Goal: Register for event/course

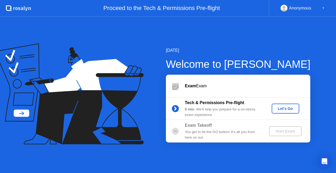
click at [285, 107] on div "Let's Go" at bounding box center [285, 108] width 23 height 4
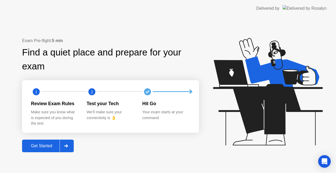
click at [47, 144] on div "Get Started" at bounding box center [42, 145] width 36 height 5
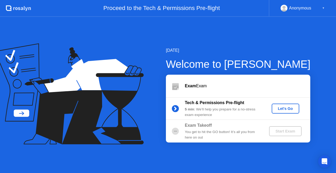
click at [282, 109] on div "Let's Go" at bounding box center [285, 108] width 23 height 4
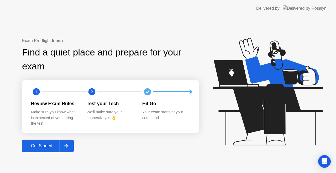
click at [36, 147] on div "Get Started" at bounding box center [42, 145] width 36 height 5
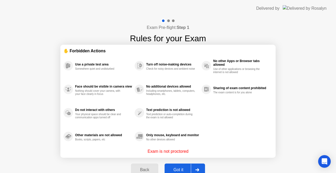
click at [179, 167] on div "Got it" at bounding box center [178, 169] width 25 height 5
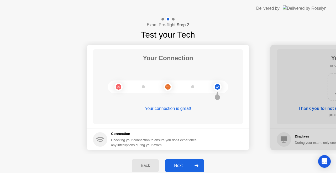
click at [179, 167] on div "Next" at bounding box center [178, 165] width 23 height 5
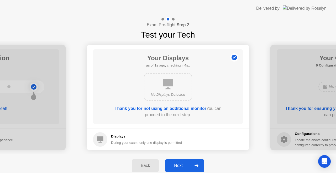
click at [179, 167] on div "Next" at bounding box center [178, 165] width 23 height 5
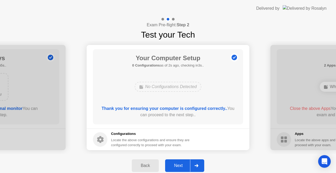
click at [179, 167] on div "Next" at bounding box center [178, 165] width 23 height 5
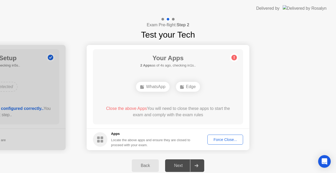
click at [224, 140] on div "Force Close..." at bounding box center [225, 139] width 32 height 4
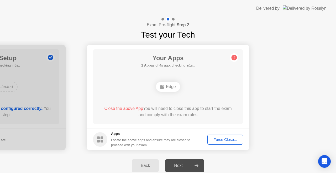
click at [226, 139] on div "Force Close..." at bounding box center [225, 139] width 32 height 4
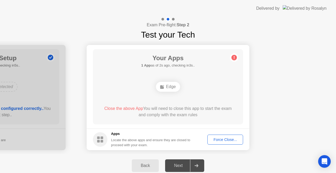
click at [228, 138] on div "Force Close..." at bounding box center [225, 139] width 32 height 4
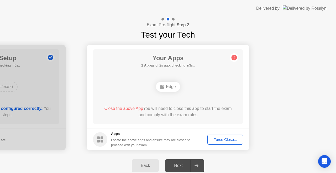
click at [235, 136] on button "Force Close..." at bounding box center [225, 139] width 36 height 10
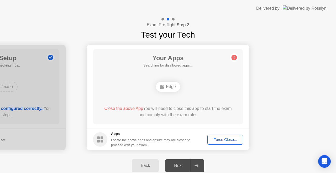
click at [222, 139] on div "Force Close..." at bounding box center [225, 139] width 32 height 4
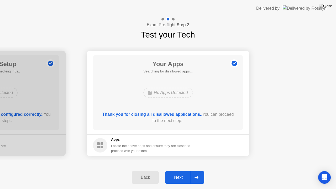
click at [177, 173] on button "Next" at bounding box center [184, 177] width 39 height 13
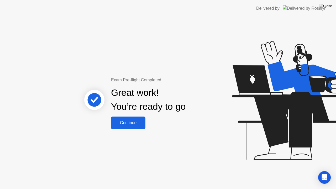
click at [132, 121] on div "Continue" at bounding box center [128, 123] width 31 height 5
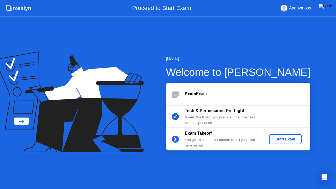
click at [283, 138] on div "Start Exam" at bounding box center [285, 139] width 28 height 4
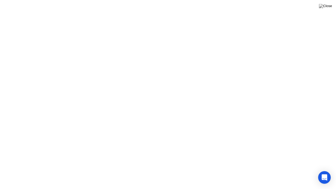
click button "Exam Rules"
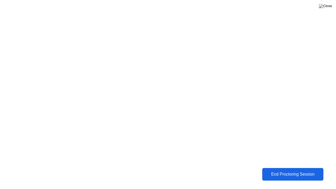
click at [283, 172] on div "End Proctoring Session" at bounding box center [293, 174] width 58 height 5
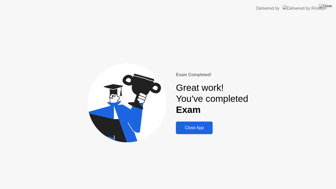
click at [194, 127] on div "Close App" at bounding box center [195, 128] width 34 height 5
